Goal: Task Accomplishment & Management: Use online tool/utility

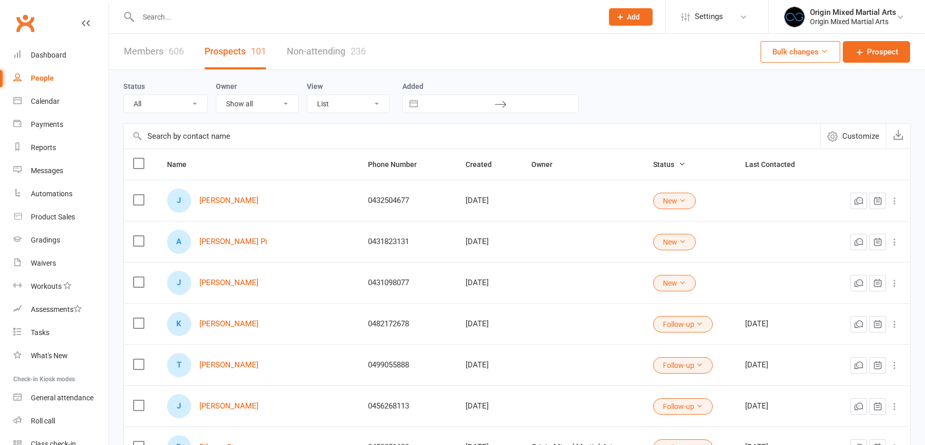
select select "100"
click at [54, 148] on div "Reports" at bounding box center [43, 147] width 25 height 8
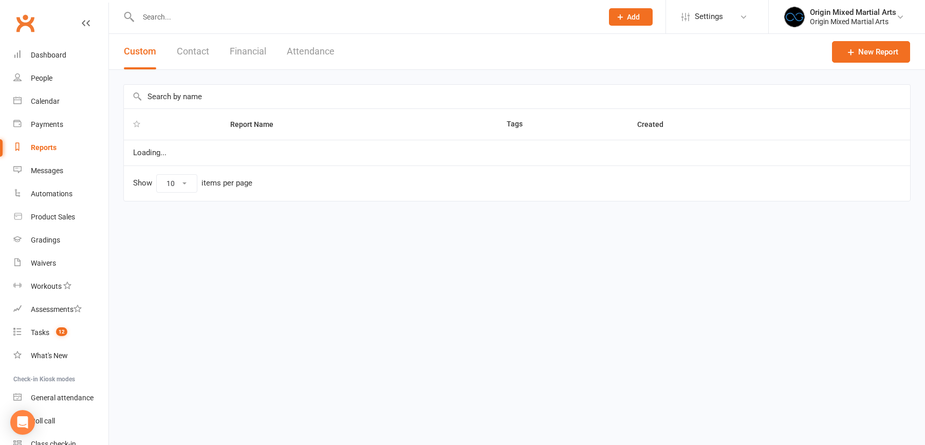
select select "50"
click at [238, 53] on button "Financial" at bounding box center [248, 51] width 37 height 35
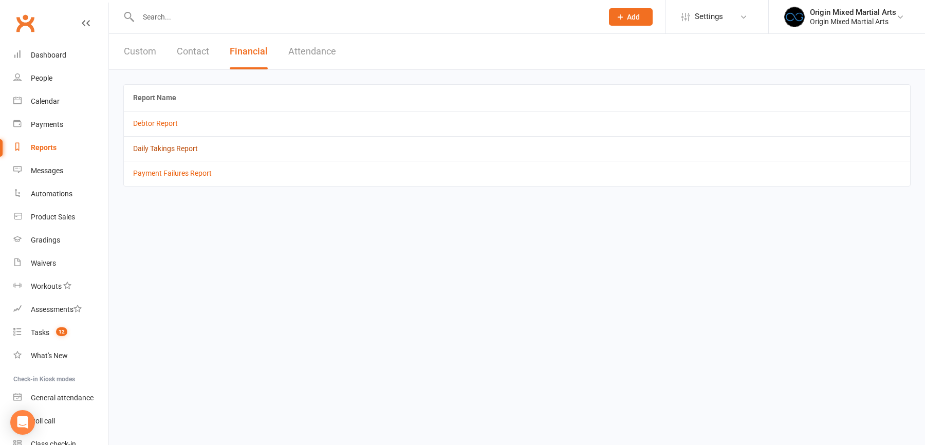
click at [189, 148] on link "Daily Takings Report" at bounding box center [165, 148] width 65 height 8
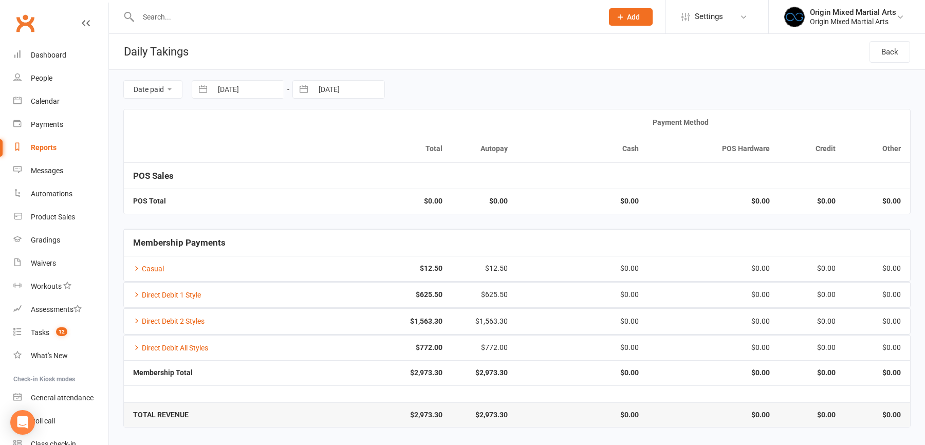
click at [223, 85] on input "[DATE]" at bounding box center [247, 89] width 71 height 17
select select "6"
select select "2025"
select select "7"
select select "2025"
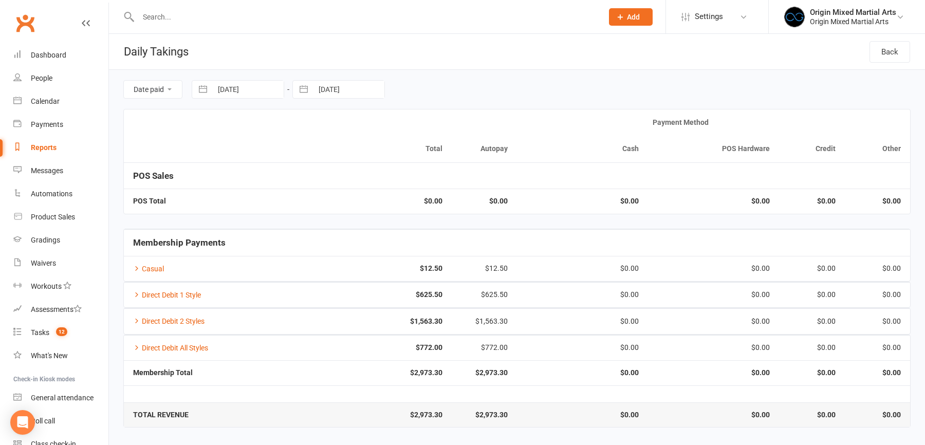
select select "8"
select select "2025"
click at [293, 209] on td "14" at bounding box center [294, 208] width 20 height 20
type input "[DATE]"
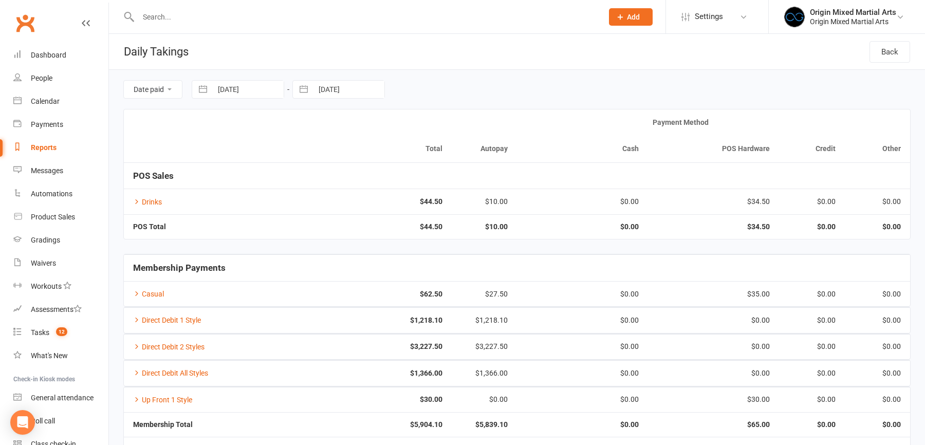
click at [334, 92] on input "[DATE]" at bounding box center [348, 89] width 71 height 17
select select "6"
select select "2025"
select select "7"
select select "2025"
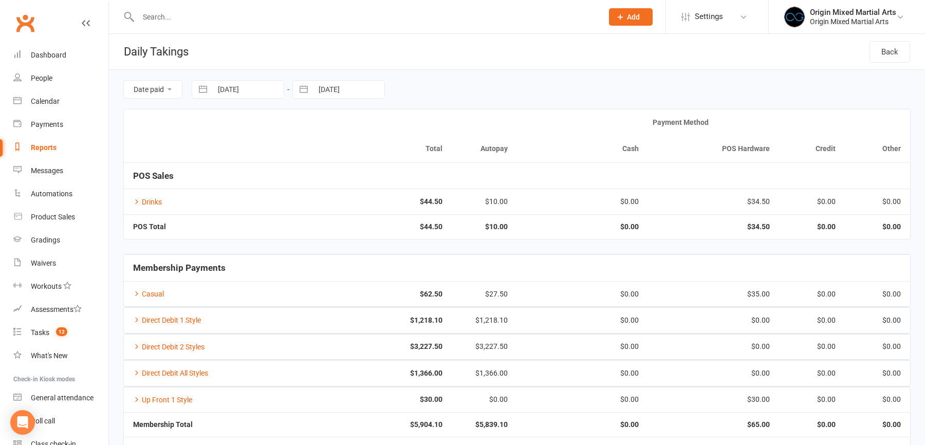
select select "8"
select select "2025"
click at [392, 204] on td "14" at bounding box center [395, 208] width 20 height 20
type input "[DATE]"
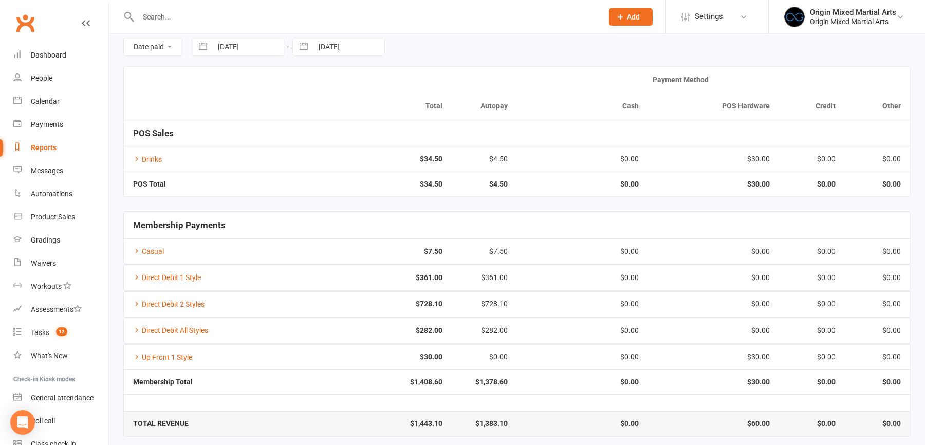
click at [235, 44] on input "[DATE]" at bounding box center [247, 46] width 71 height 17
select select "6"
select select "2025"
select select "7"
select select "2025"
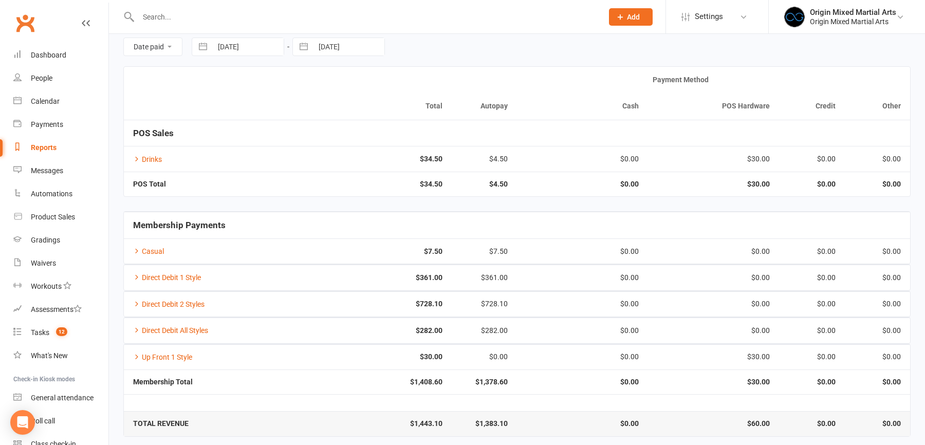
select select "8"
select select "2025"
click at [313, 165] on td "15" at bounding box center [314, 166] width 20 height 20
type input "[DATE]"
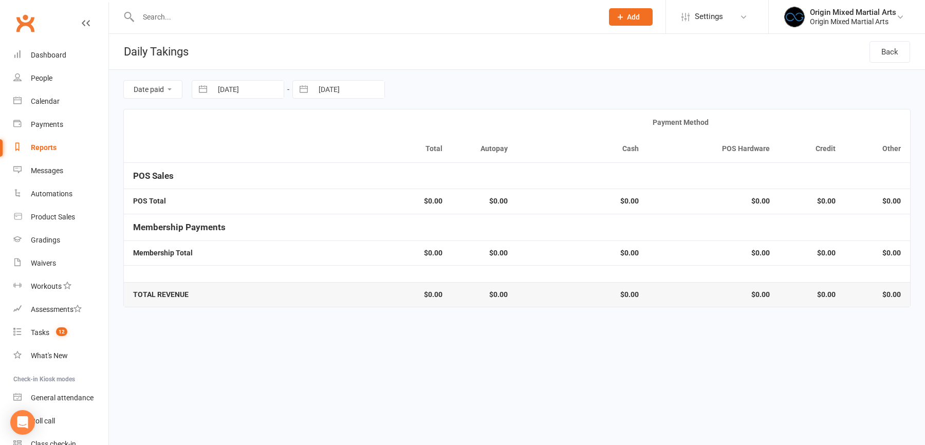
click at [348, 40] on header "Daily Takings Back" at bounding box center [517, 52] width 816 height 36
select select "6"
select select "2025"
select select "7"
select select "2025"
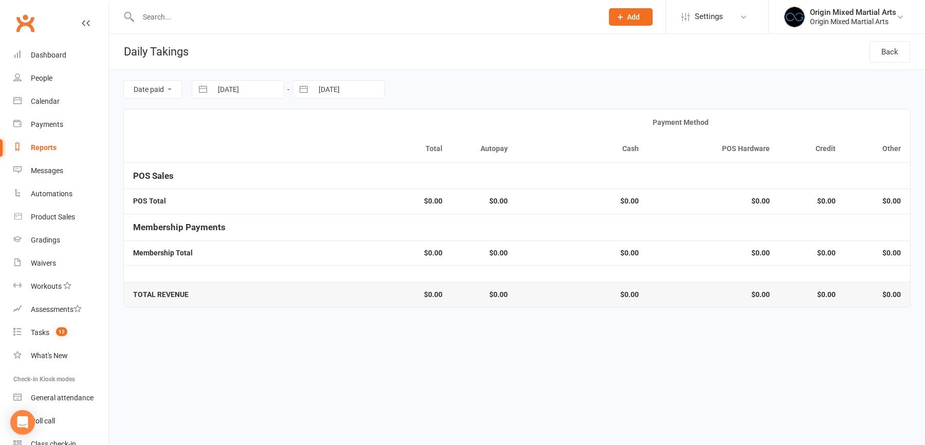
select select "8"
select select "2025"
click at [344, 82] on input "[DATE]" at bounding box center [348, 89] width 71 height 17
click at [407, 204] on td "15" at bounding box center [415, 208] width 20 height 20
type input "[DATE]"
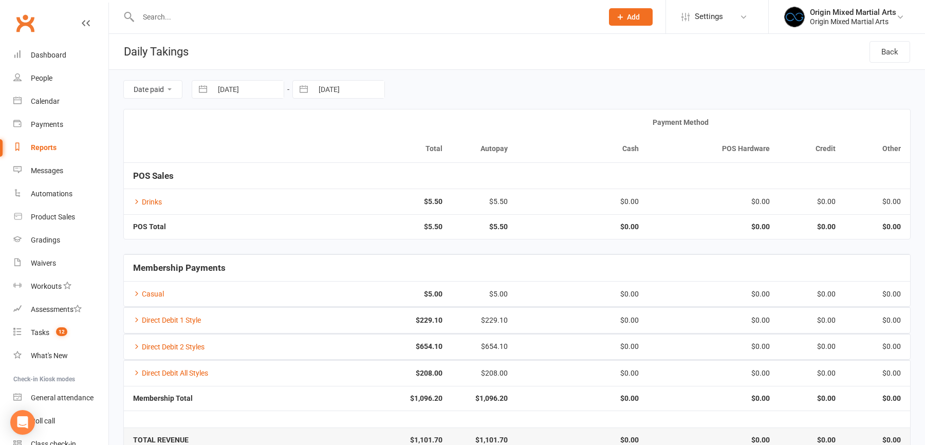
scroll to position [17, 0]
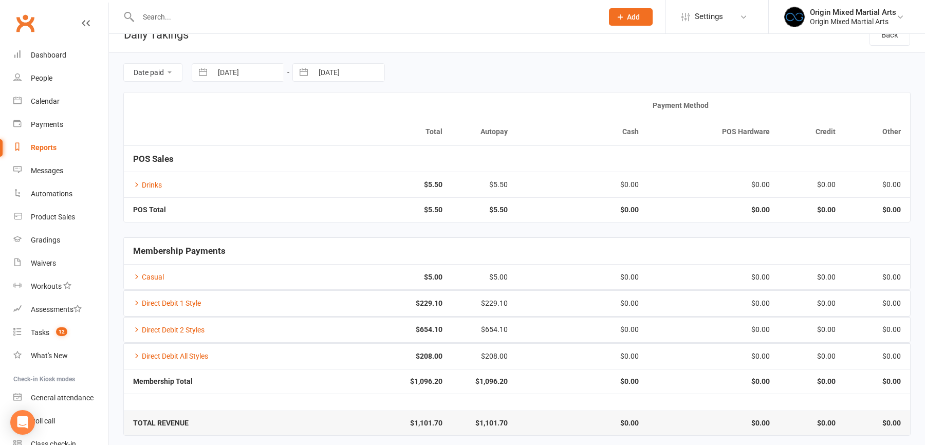
click at [265, 71] on input "[DATE]" at bounding box center [247, 72] width 71 height 17
select select "6"
select select "2025"
select select "7"
select select "2025"
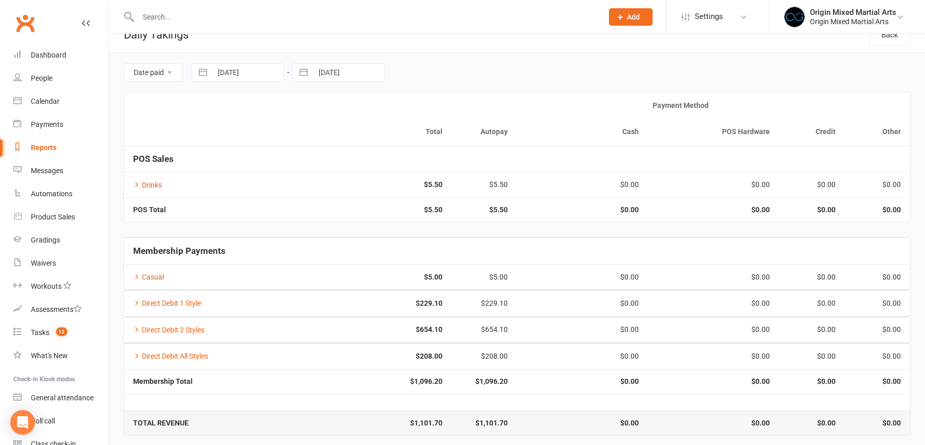
select select "8"
select select "2025"
click at [340, 194] on td "16" at bounding box center [334, 191] width 20 height 20
type input "[DATE]"
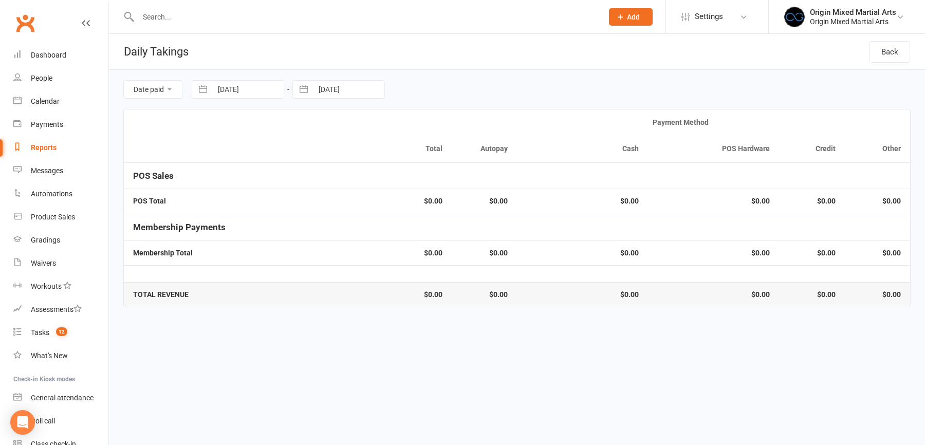
scroll to position [0, 0]
click at [348, 79] on div "Date paid Due date [DATE] Navigate forward to interact with the calendar and se…" at bounding box center [517, 89] width 788 height 39
select select "6"
select select "2025"
select select "7"
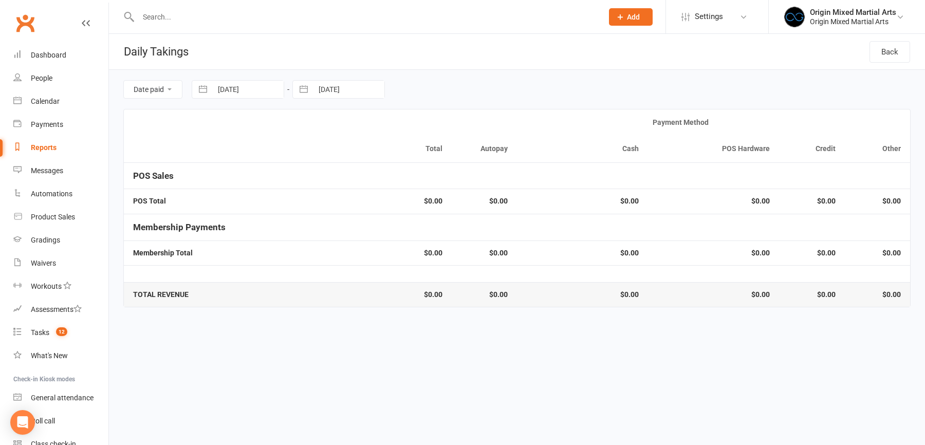
select select "2025"
select select "8"
select select "2025"
click at [355, 91] on input "[DATE]" at bounding box center [348, 89] width 71 height 17
click at [439, 207] on td "16" at bounding box center [435, 208] width 20 height 20
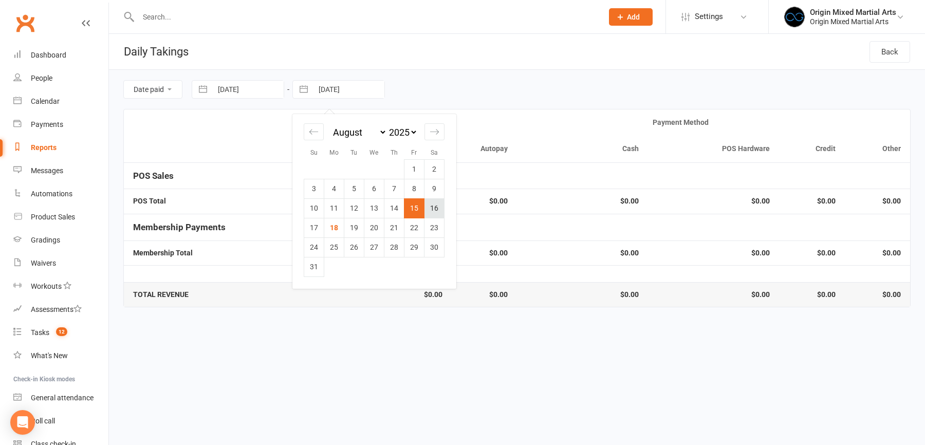
type input "[DATE]"
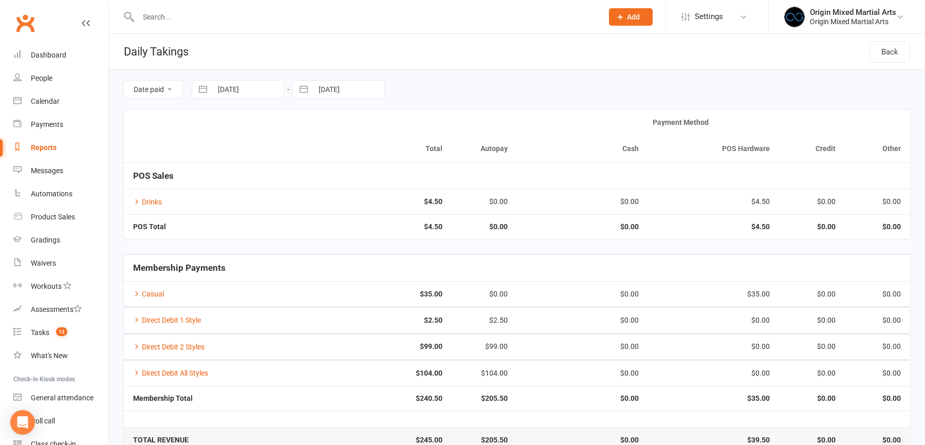
scroll to position [17, 0]
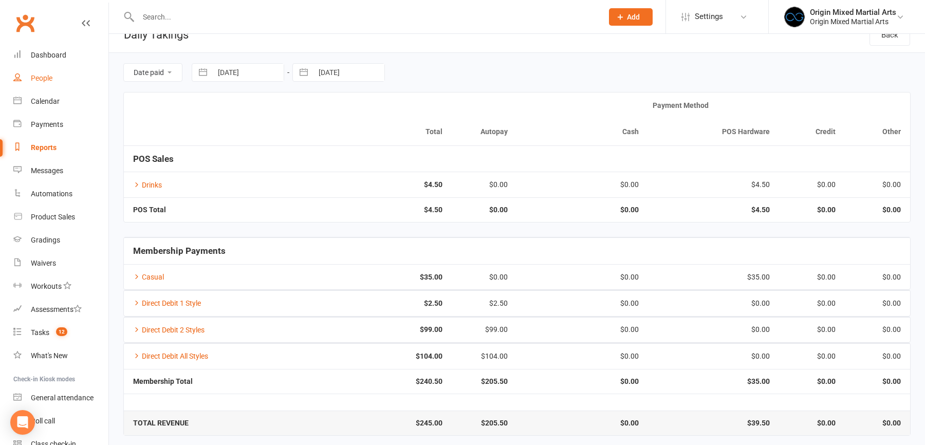
click at [45, 78] on div "People" at bounding box center [42, 78] width 22 height 8
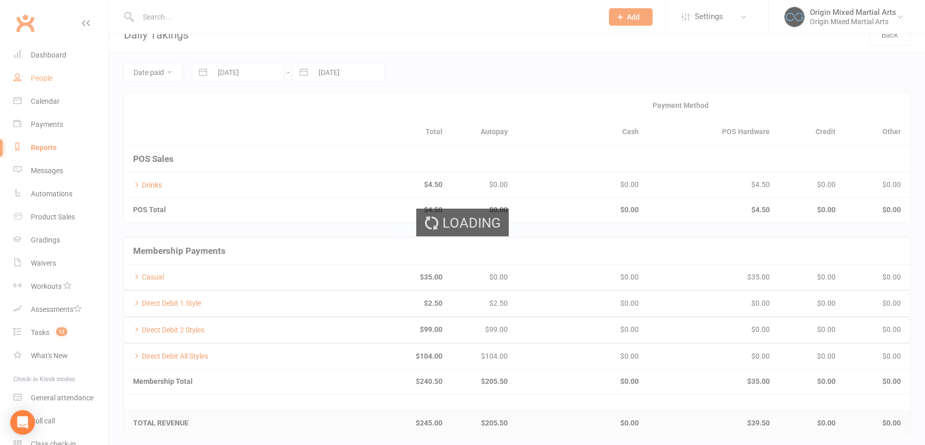
select select "100"
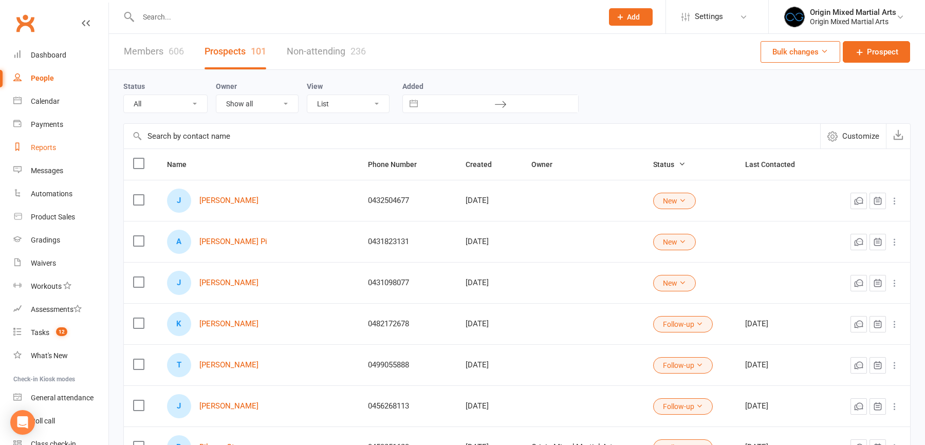
click at [60, 142] on link "Reports" at bounding box center [60, 147] width 95 height 23
select select "50"
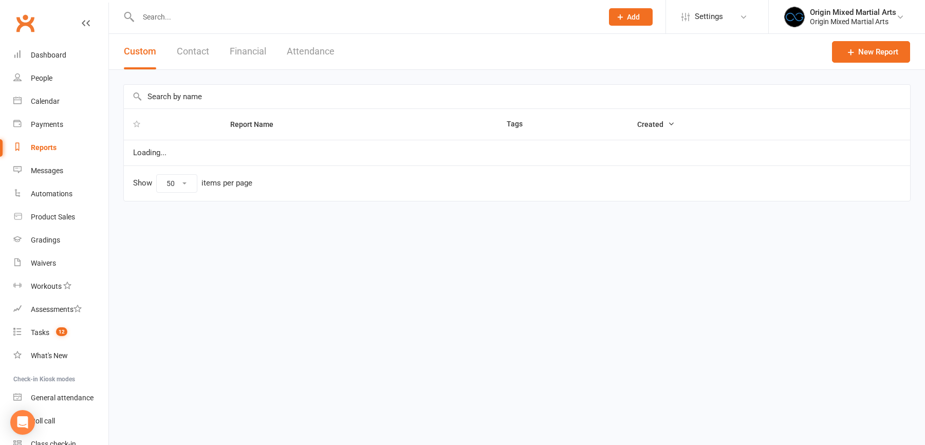
click at [240, 58] on button "Financial" at bounding box center [248, 51] width 37 height 35
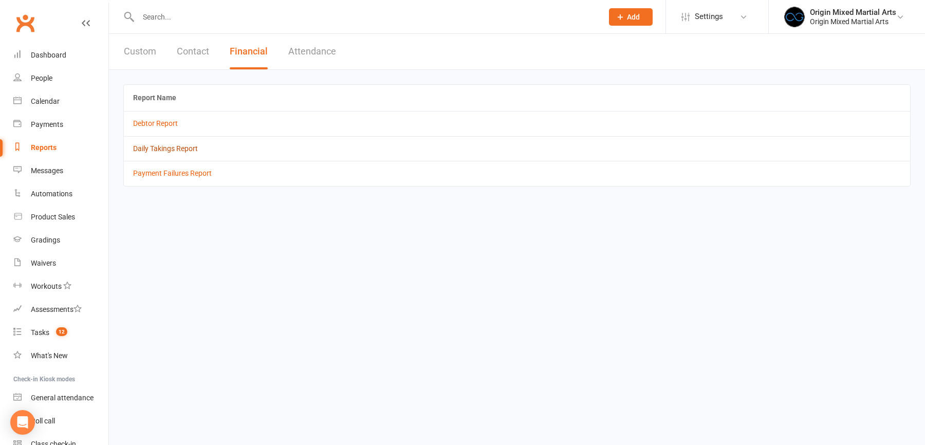
click at [175, 147] on link "Daily Takings Report" at bounding box center [165, 148] width 65 height 8
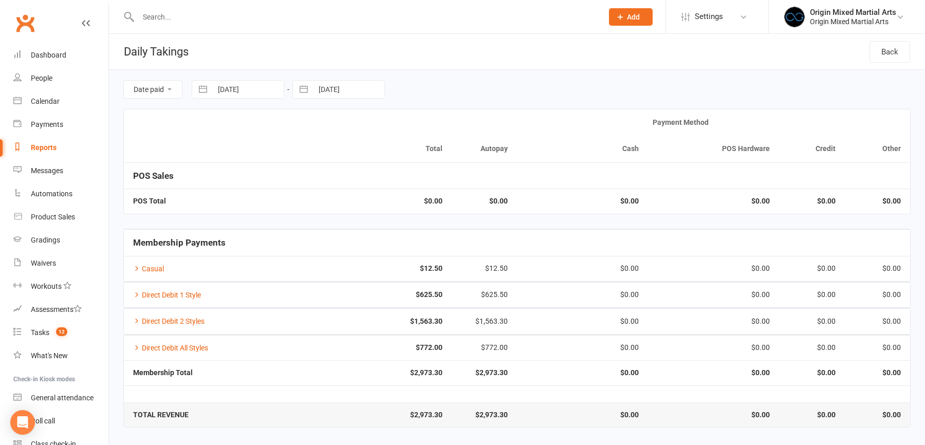
select select "6"
select select "2025"
select select "7"
select select "2025"
select select "8"
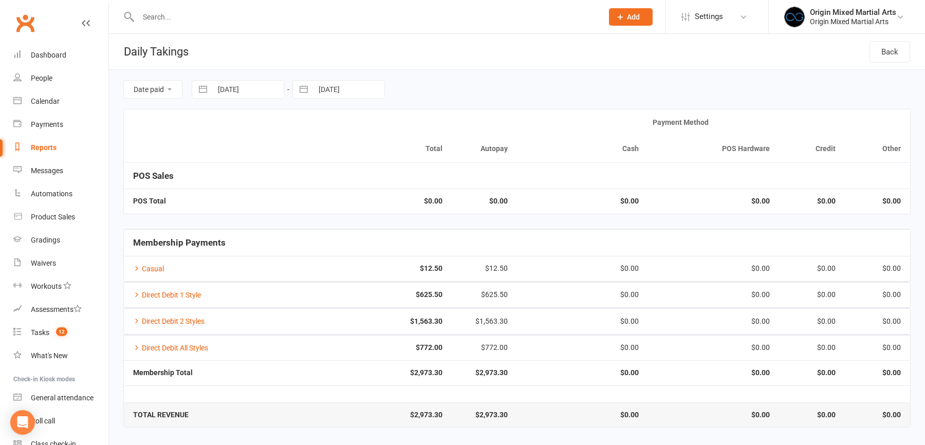
select select "2025"
click at [240, 83] on input "[DATE]" at bounding box center [247, 89] width 71 height 17
click at [277, 211] on td "13" at bounding box center [274, 208] width 20 height 20
type input "[DATE]"
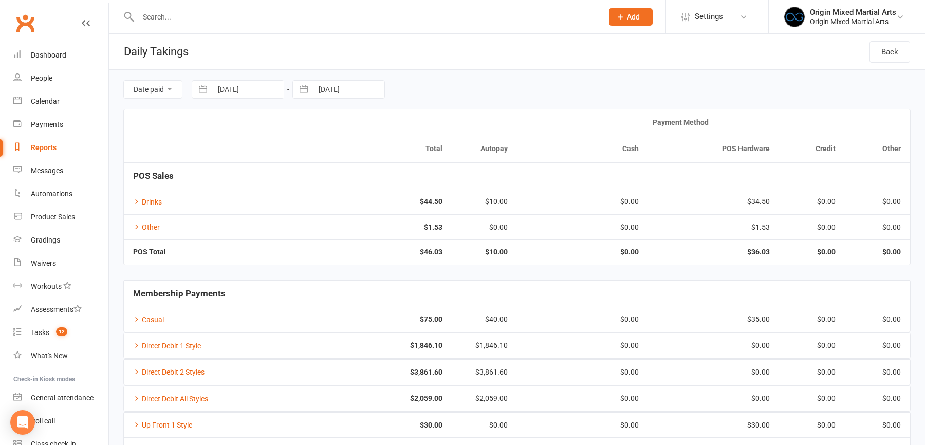
click at [353, 85] on input "[DATE]" at bounding box center [348, 89] width 71 height 17
select select "6"
select select "2025"
select select "7"
select select "2025"
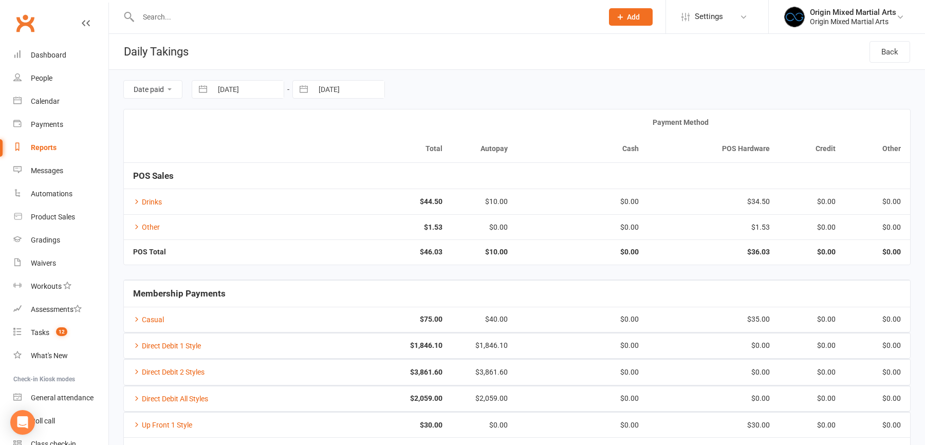
select select "8"
select select "2025"
click at [372, 209] on td "13" at bounding box center [374, 208] width 20 height 20
type input "[DATE]"
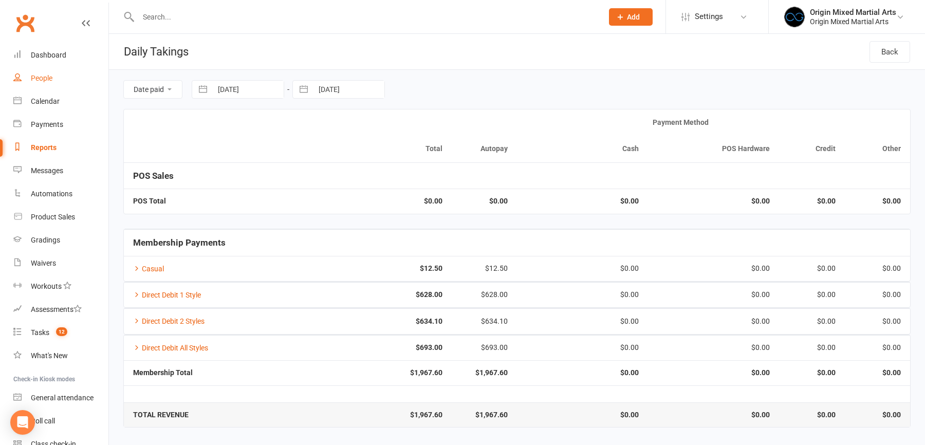
click at [47, 80] on div "People" at bounding box center [42, 78] width 22 height 8
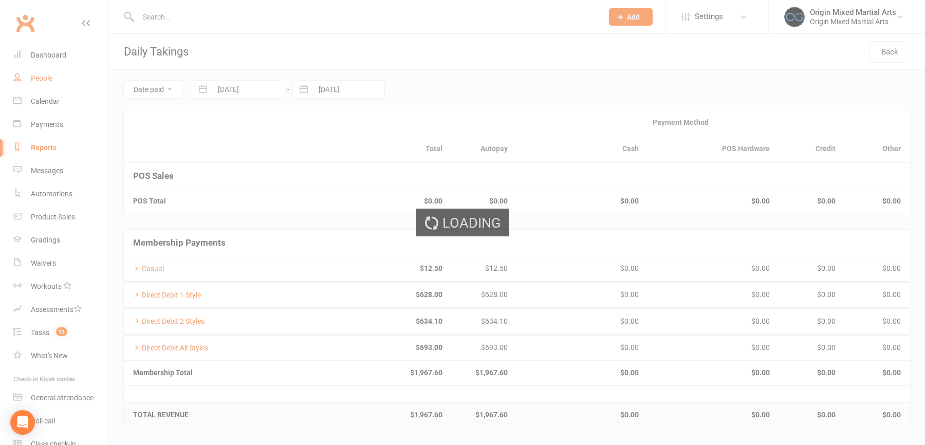
select select "100"
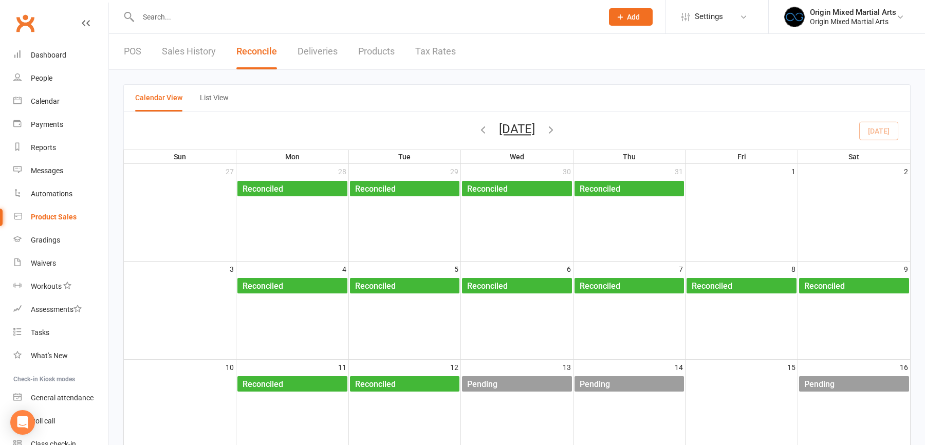
click at [136, 56] on link "POS" at bounding box center [132, 51] width 17 height 35
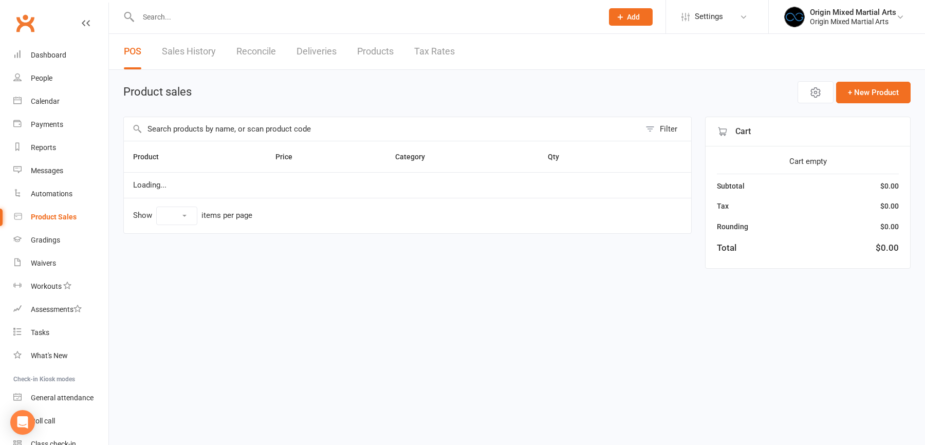
select select "10"
click at [183, 123] on input "text" at bounding box center [382, 129] width 517 height 24
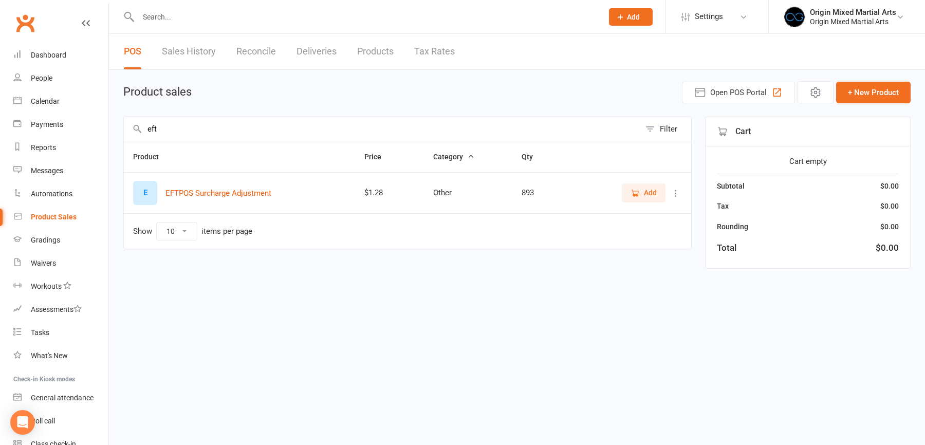
type input "eft"
click at [679, 191] on icon at bounding box center [676, 193] width 10 height 10
click at [657, 211] on link "View / Edit" at bounding box center [631, 212] width 102 height 21
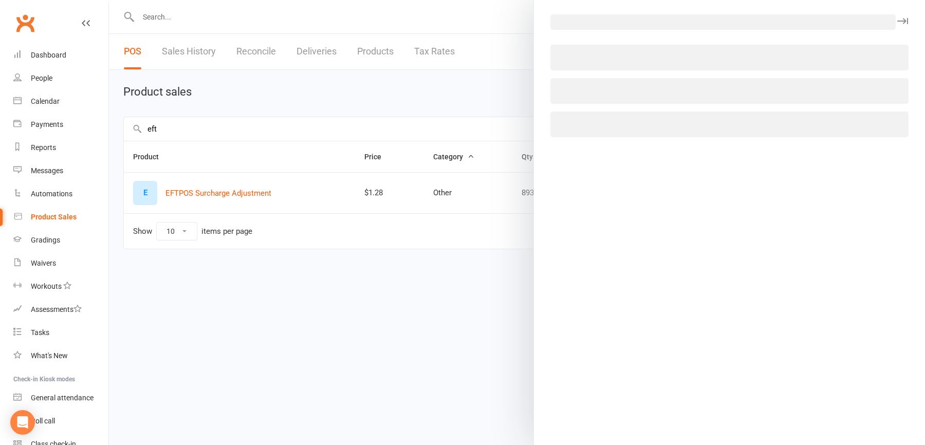
select select "2536"
select select "1027"
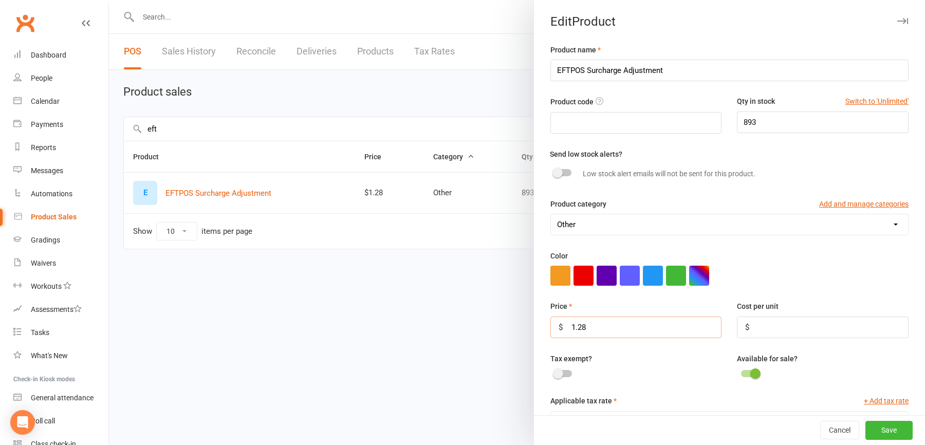
drag, startPoint x: 647, startPoint y: 329, endPoint x: 510, endPoint y: 329, distance: 137.3
click at [109, 0] on react-component "Edit Product Product name EFTPOS Surcharge Adjustment Product code Qty in stock…" at bounding box center [109, 0] width 0 height 0
type input "0.93"
click at [886, 424] on button "Save" at bounding box center [889, 431] width 47 height 19
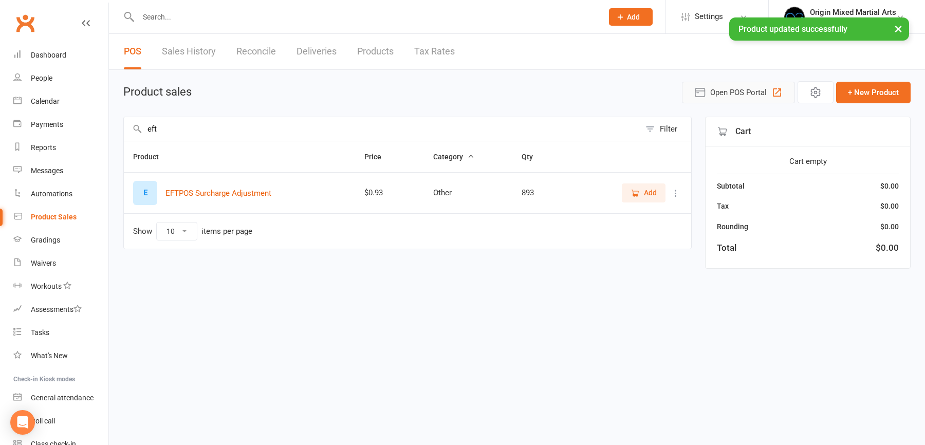
click at [755, 93] on span "Open POS Portal" at bounding box center [738, 92] width 57 height 12
